Goal: Task Accomplishment & Management: Manage account settings

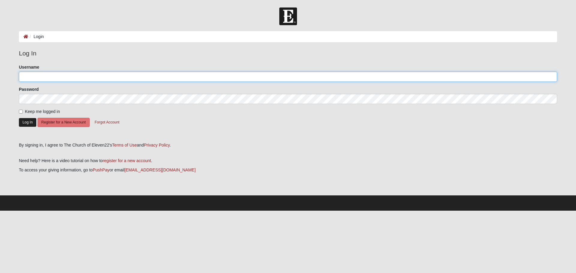
type input "luzgarcia"
click at [29, 123] on button "Log In" at bounding box center [27, 122] width 17 height 9
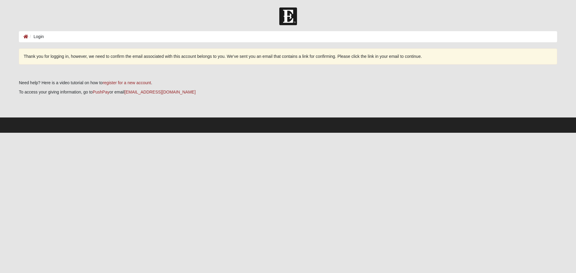
click at [39, 36] on li "Login" at bounding box center [36, 37] width 16 height 6
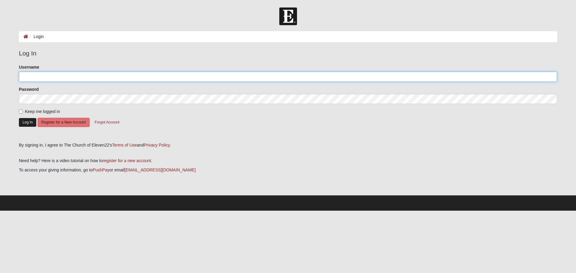
type input "luzgarcia"
click at [26, 121] on button "Log In" at bounding box center [27, 122] width 17 height 9
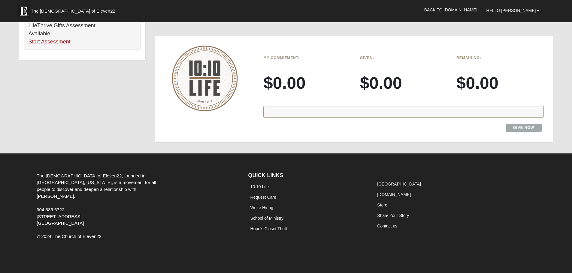
scroll to position [455, 0]
